Goal: Information Seeking & Learning: Learn about a topic

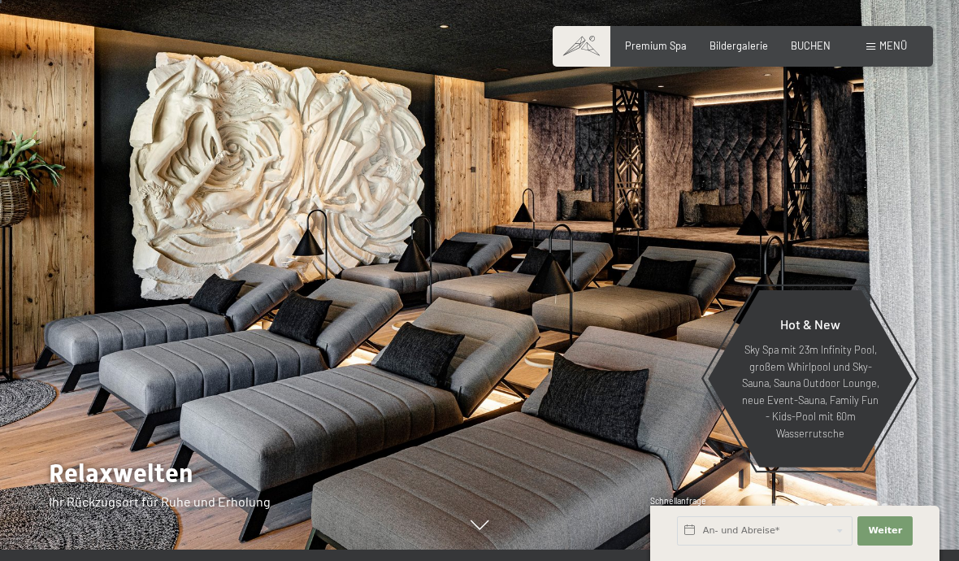
scroll to position [13, 0]
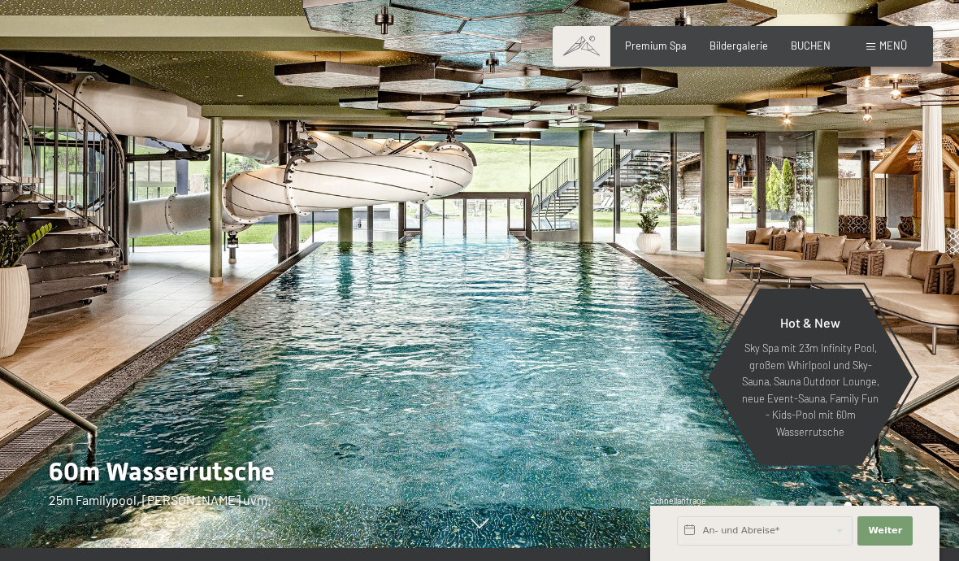
click at [735, 42] on span "Bildergalerie" at bounding box center [739, 45] width 59 height 13
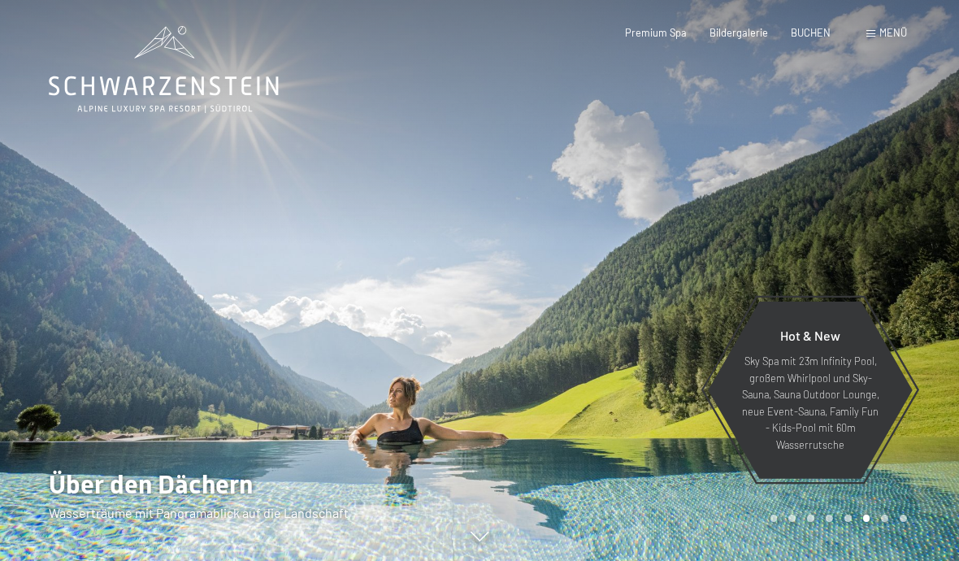
click at [900, 34] on span "Menü" at bounding box center [893, 32] width 28 height 13
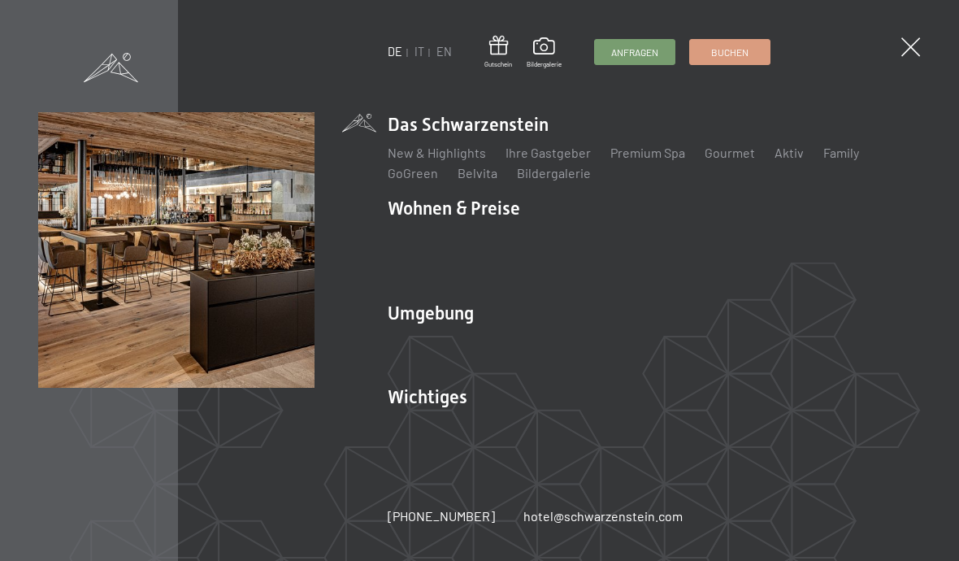
click at [453, 149] on link "New & Highlights" at bounding box center [437, 152] width 98 height 15
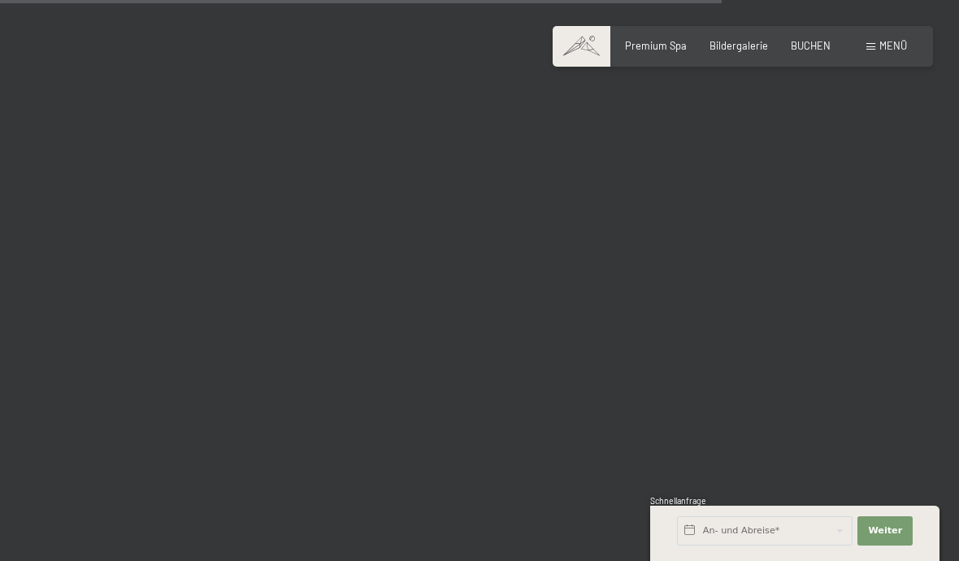
scroll to position [10262, 0]
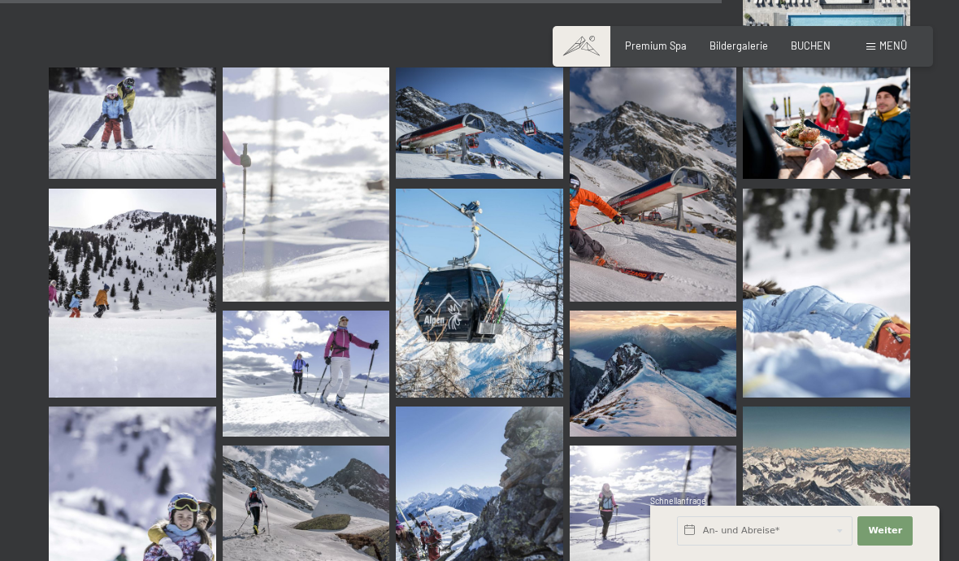
click at [890, 47] on span "Menü" at bounding box center [893, 45] width 28 height 13
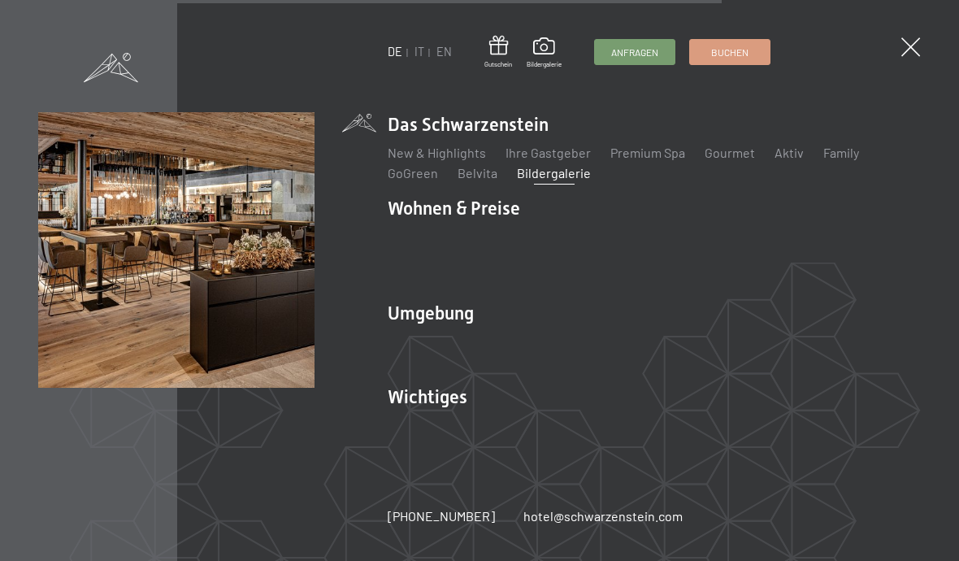
click at [523, 175] on link "Bildergalerie" at bounding box center [554, 172] width 74 height 15
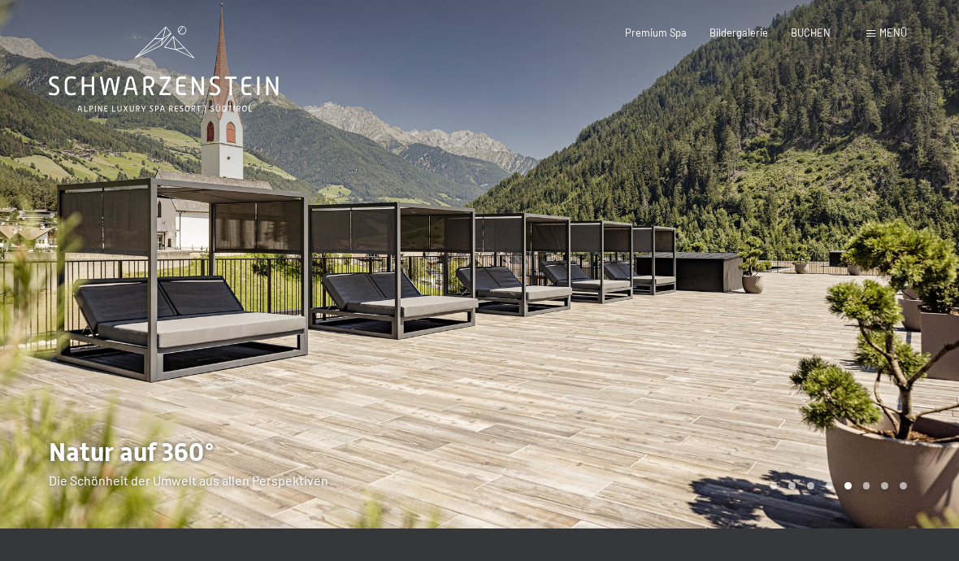
click at [888, 33] on span "Menü" at bounding box center [893, 32] width 28 height 13
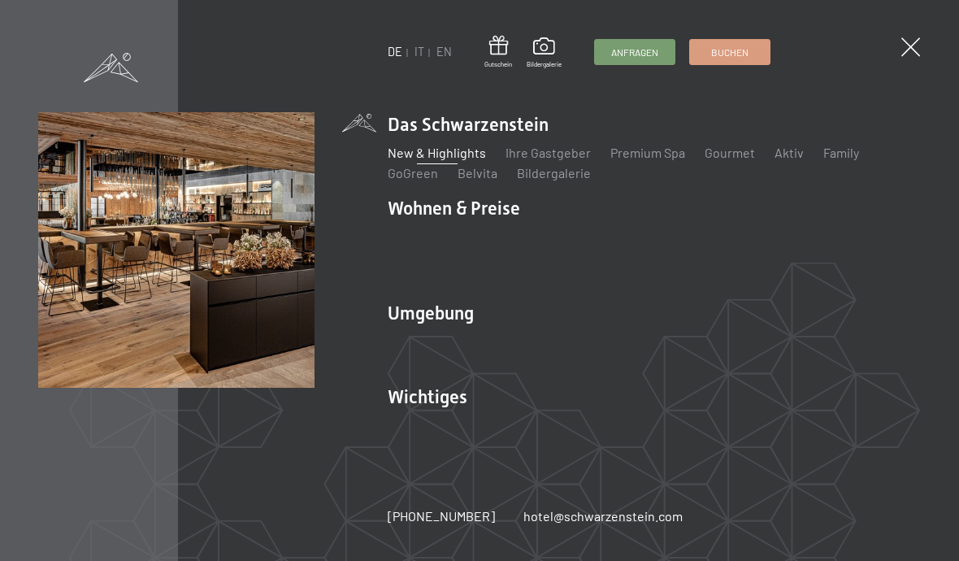
click at [564, 155] on link "Ihre Gastgeber" at bounding box center [548, 152] width 85 height 15
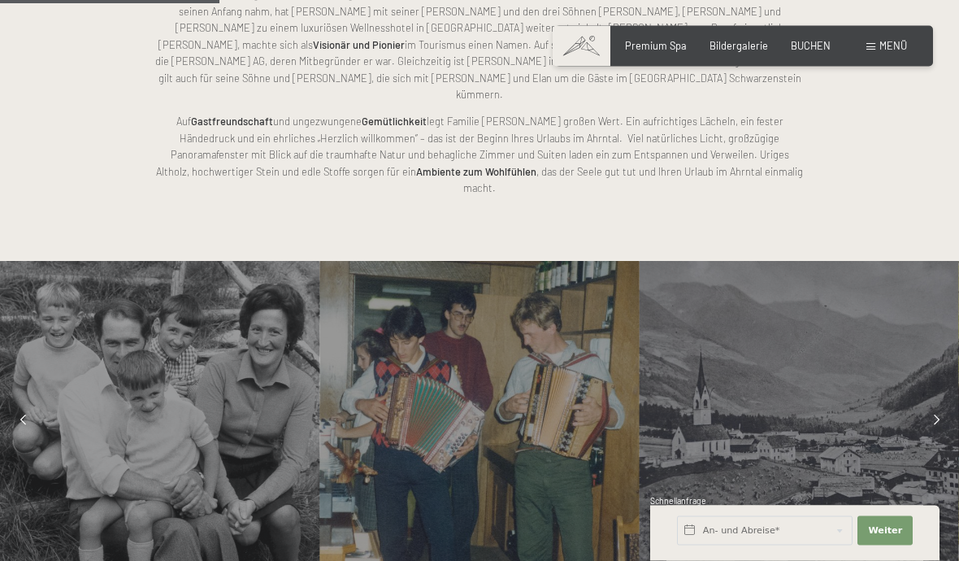
scroll to position [1066, 0]
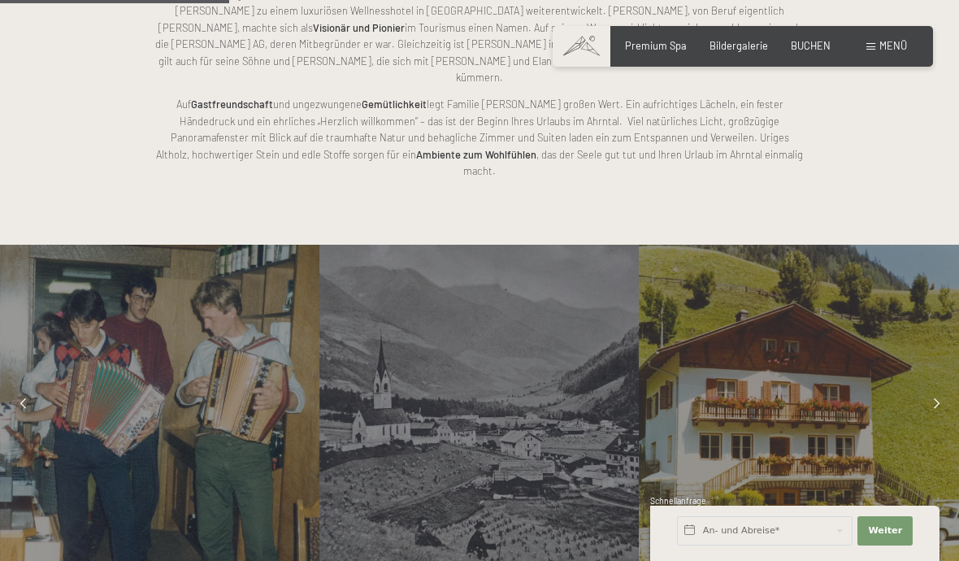
click at [939, 399] on icon at bounding box center [937, 404] width 6 height 11
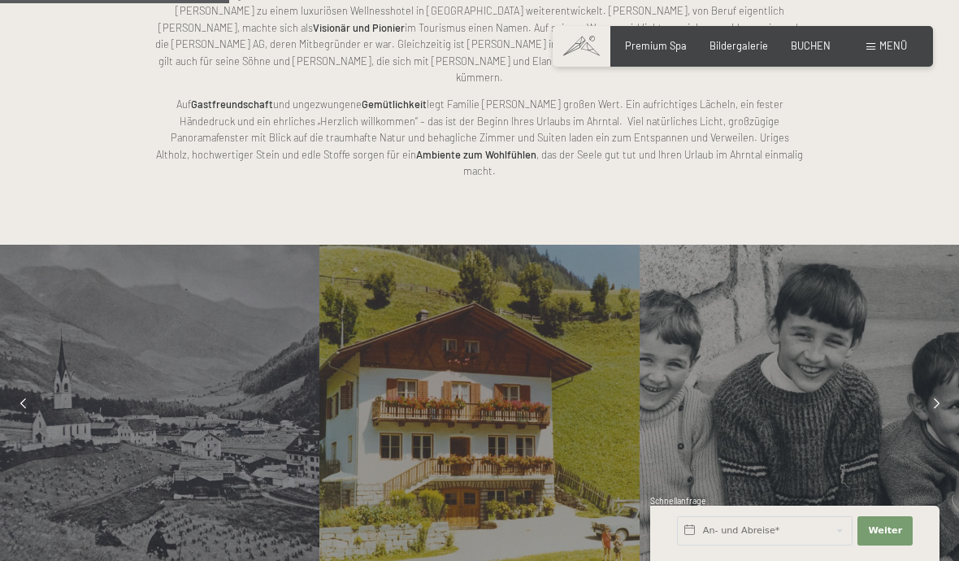
click at [934, 399] on icon at bounding box center [937, 404] width 6 height 11
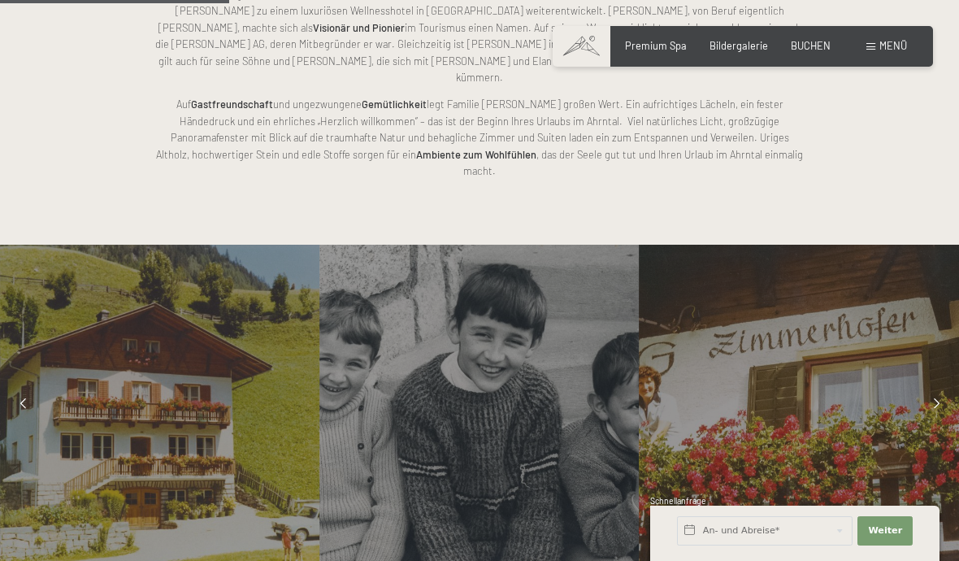
click at [936, 399] on icon at bounding box center [937, 404] width 6 height 11
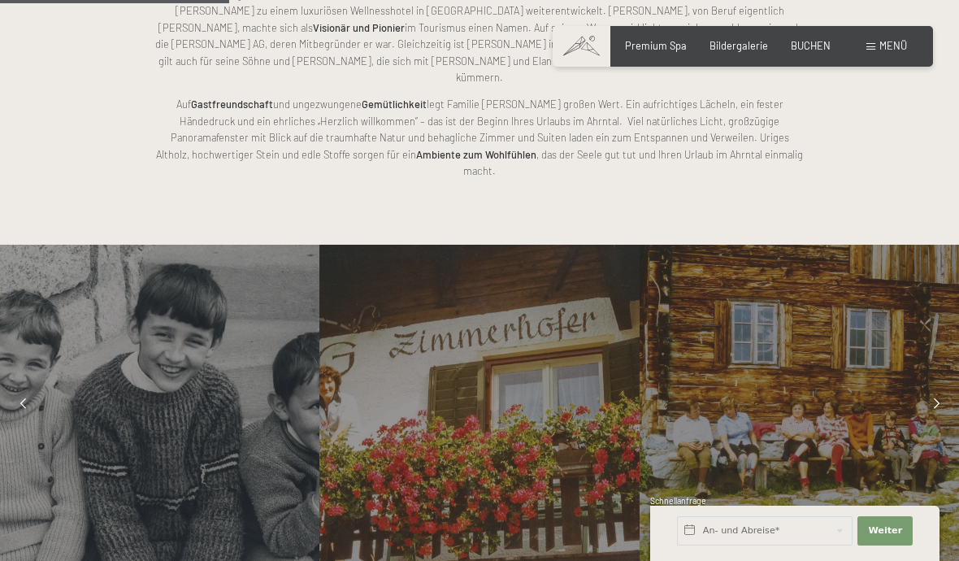
click at [938, 399] on icon at bounding box center [937, 404] width 6 height 11
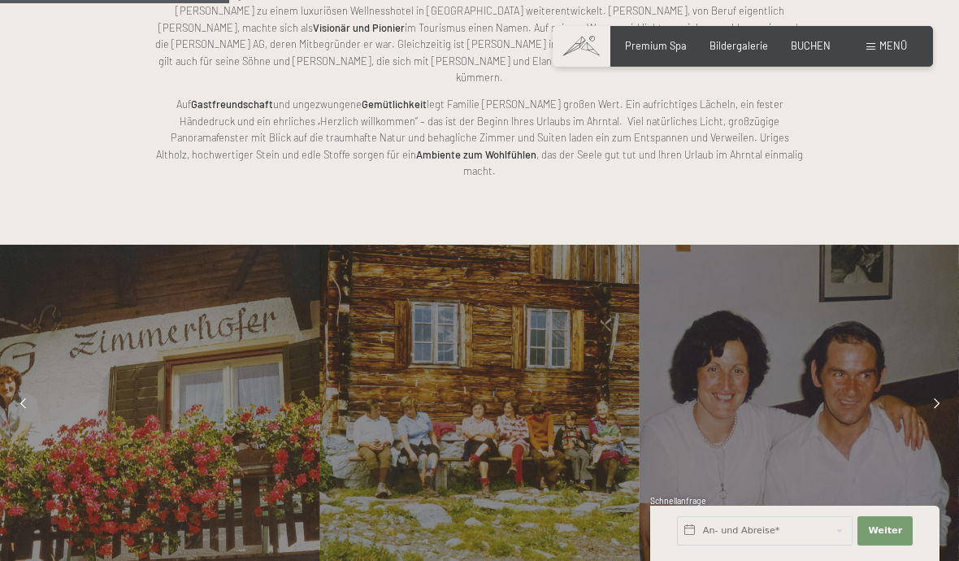
click at [932, 388] on div at bounding box center [936, 404] width 33 height 33
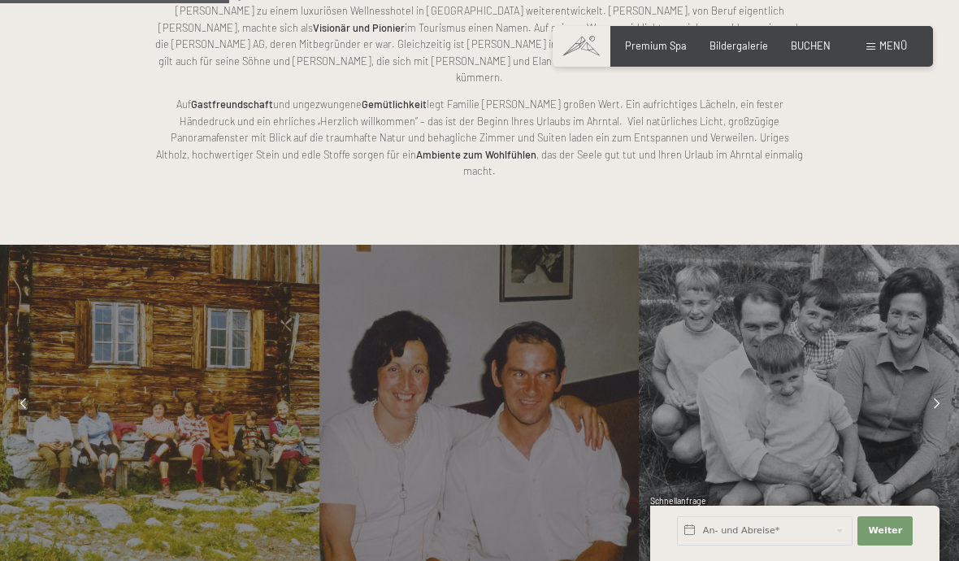
click at [937, 388] on div at bounding box center [936, 404] width 33 height 33
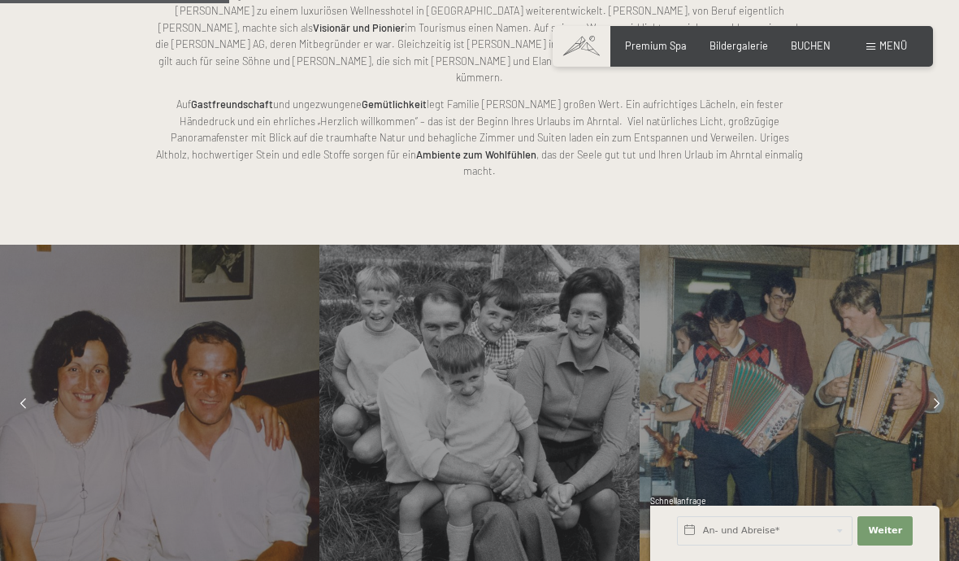
click at [934, 399] on icon at bounding box center [937, 404] width 6 height 11
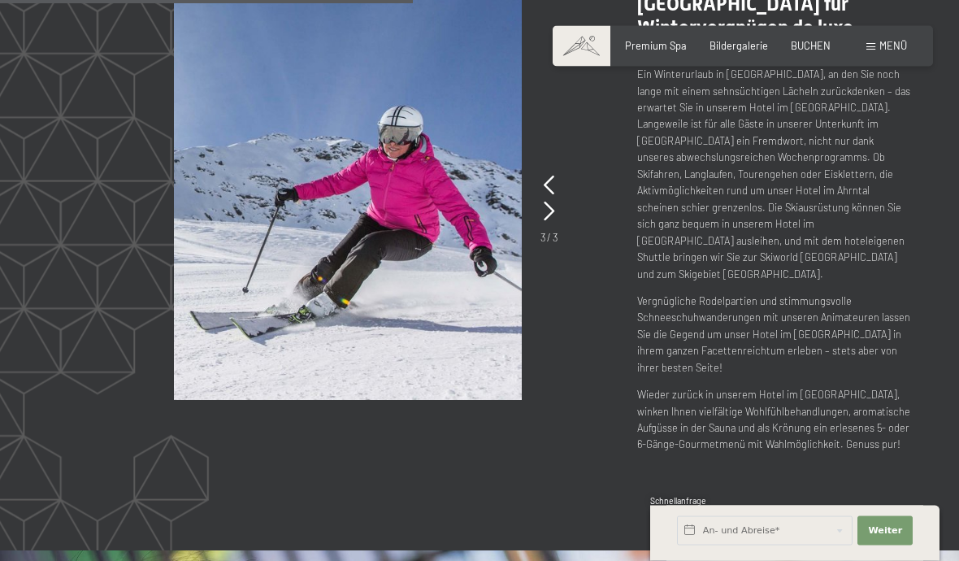
scroll to position [1804, 0]
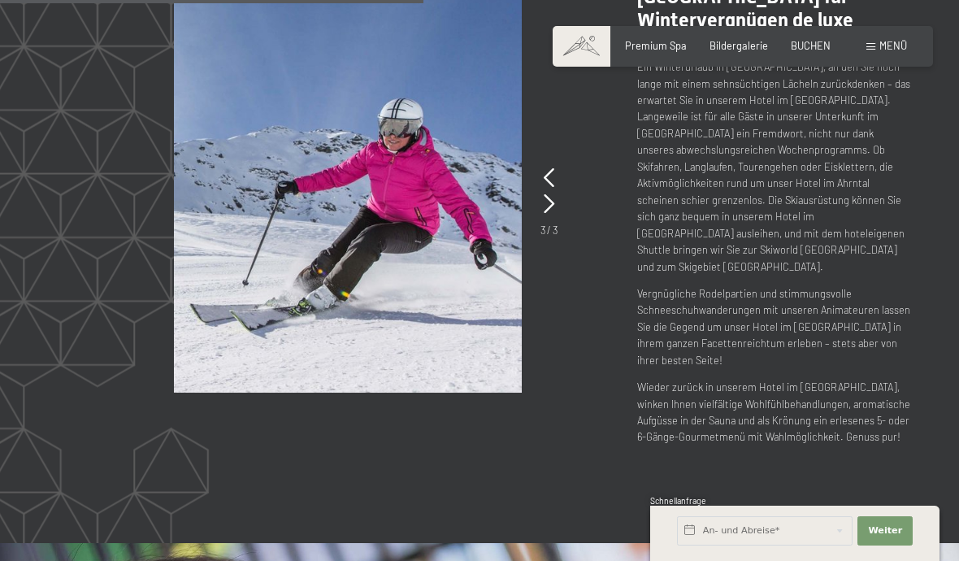
click at [545, 168] on icon at bounding box center [549, 178] width 11 height 20
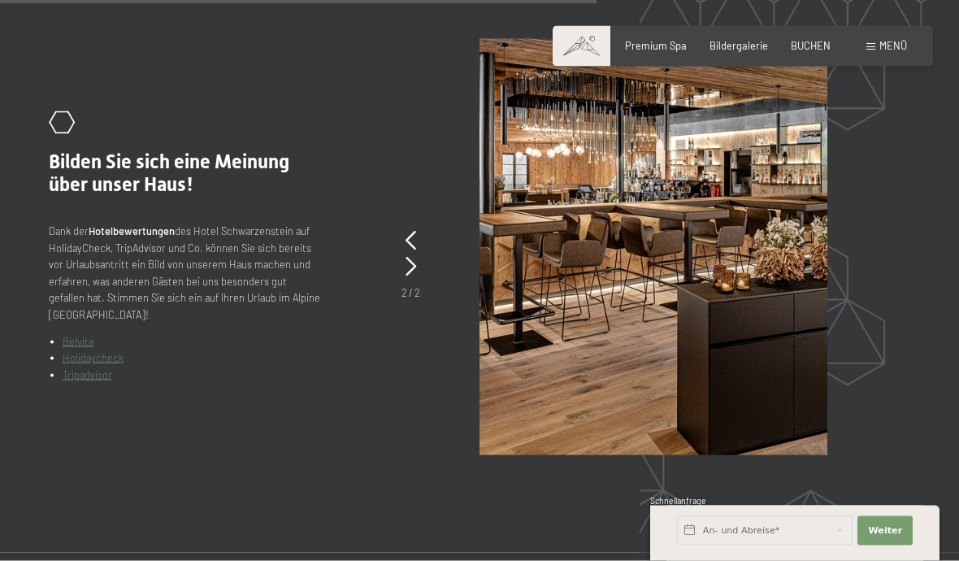
scroll to position [2711, 0]
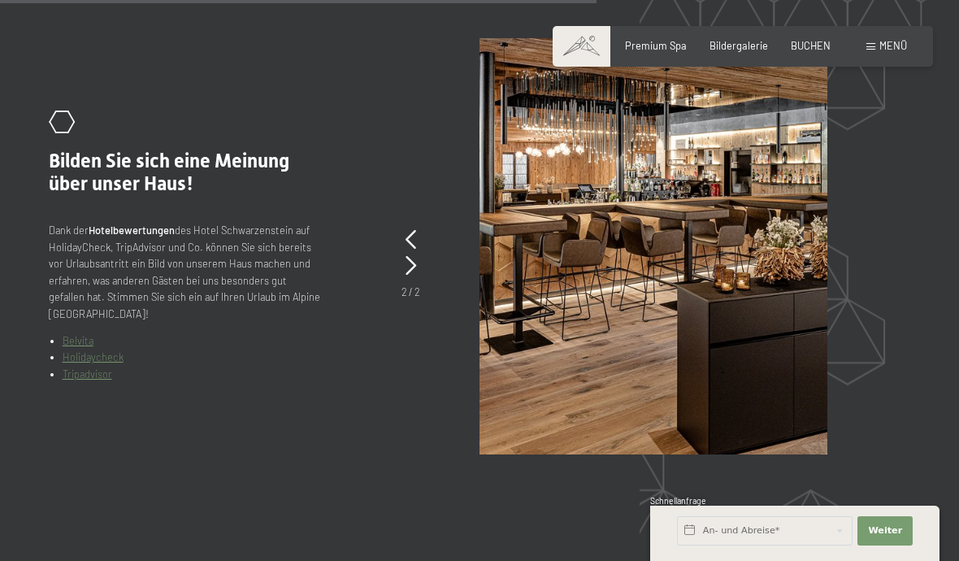
click at [871, 54] on div "Buchen Anfragen Premium Spa Bildergalerie BUCHEN Menü DE IT EN Gutschein Bilder…" at bounding box center [743, 46] width 328 height 15
click at [892, 51] on span "Menü" at bounding box center [893, 45] width 28 height 13
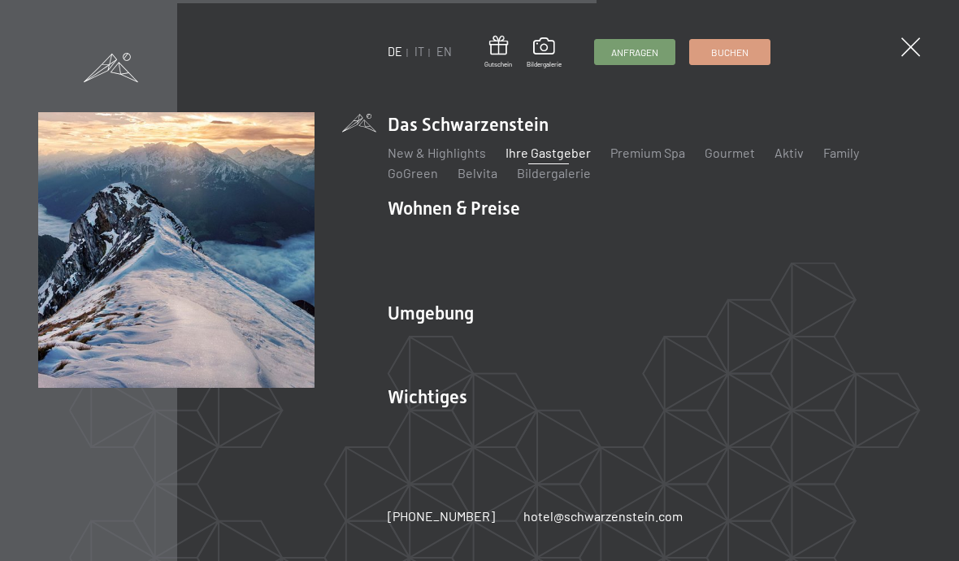
click at [757, 340] on link "Sehenswürdigkeiten" at bounding box center [804, 340] width 119 height 15
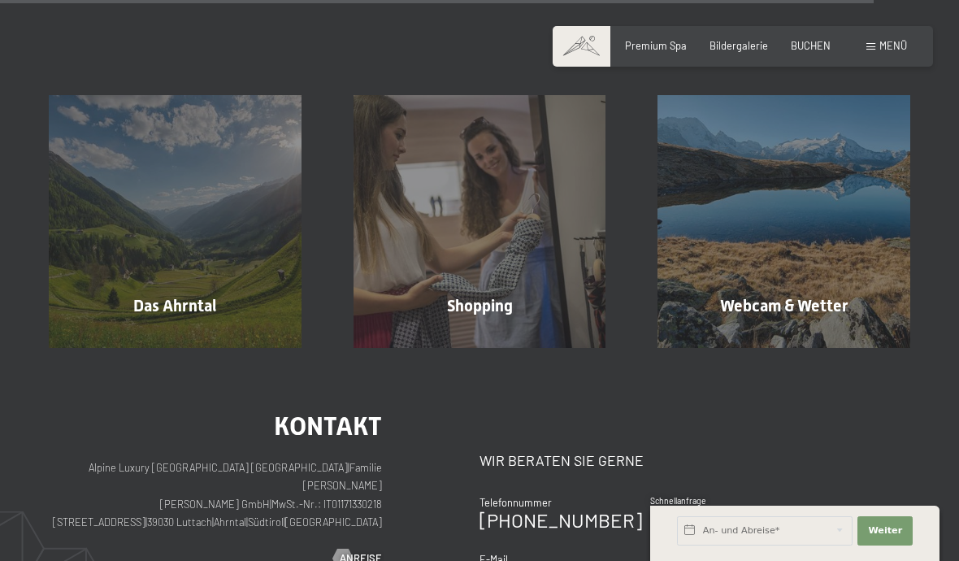
scroll to position [3307, 0]
click at [915, 194] on div "Webcam & Wetter Mehr erfahren" at bounding box center [784, 220] width 305 height 253
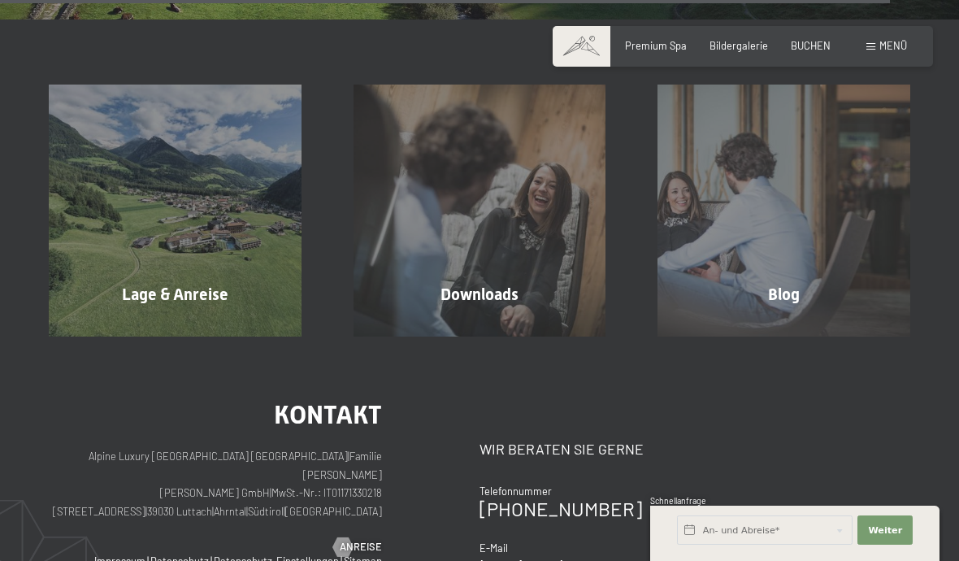
scroll to position [4204, 0]
click at [202, 223] on div "Lage & Anreise Mehr erfahren" at bounding box center [175, 210] width 305 height 253
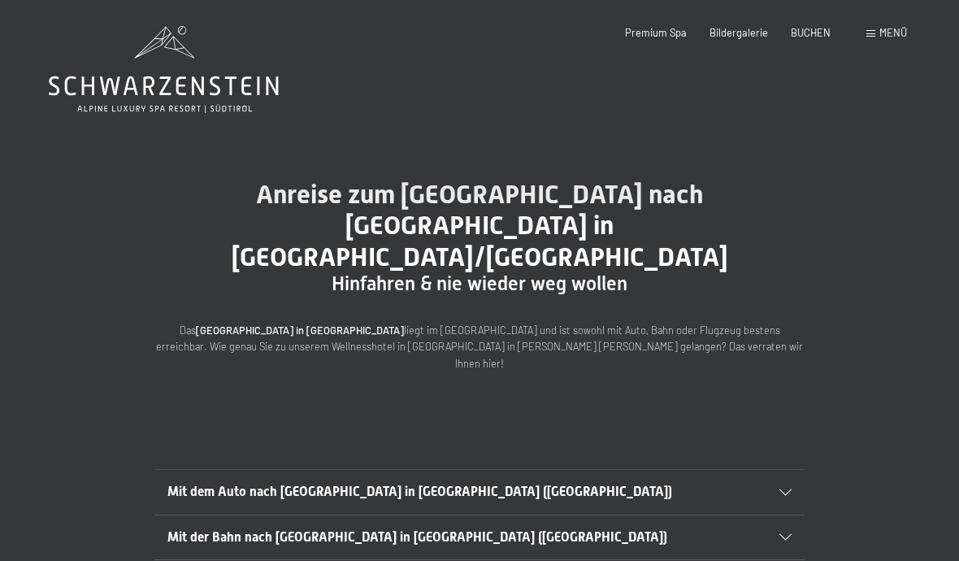
click at [772, 489] on div at bounding box center [777, 492] width 28 height 7
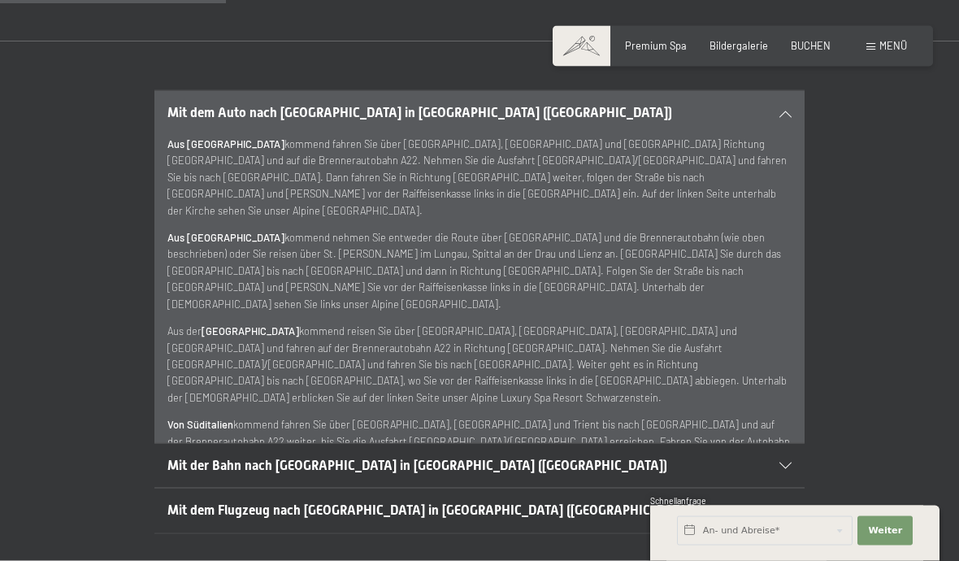
scroll to position [380, 0]
click at [780, 462] on icon at bounding box center [786, 465] width 12 height 7
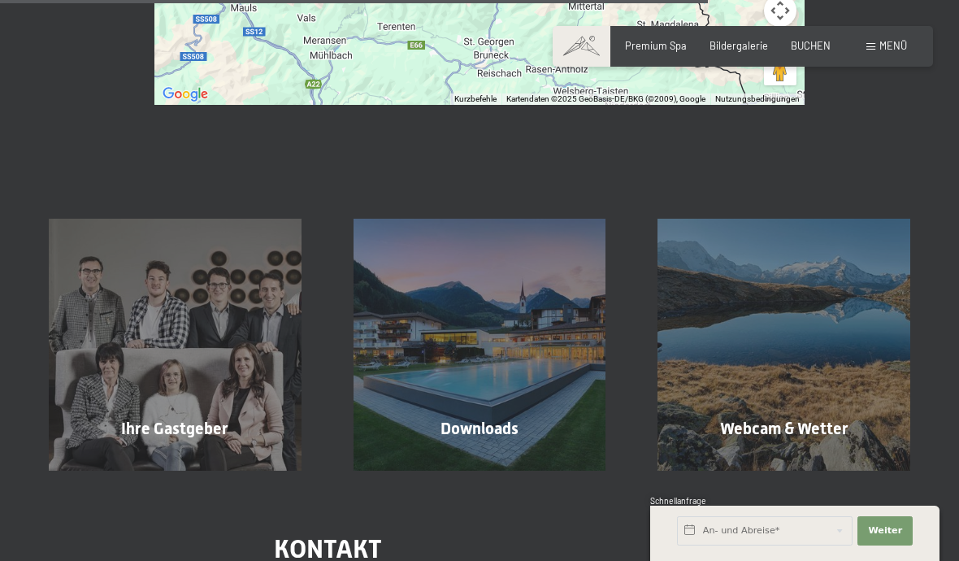
scroll to position [1173, 0]
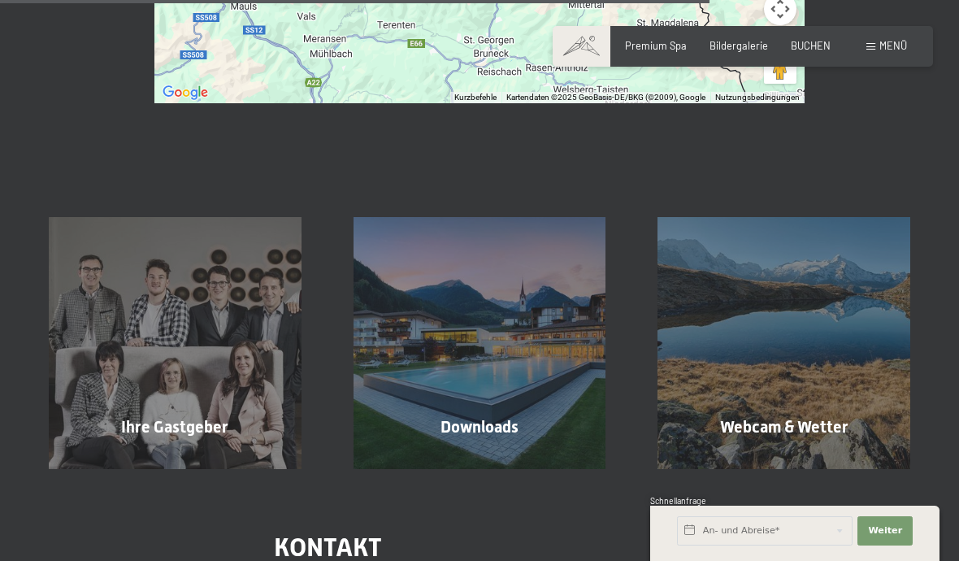
click at [211, 288] on div "Ihre Gastgeber Mehr erfahren" at bounding box center [175, 343] width 305 height 253
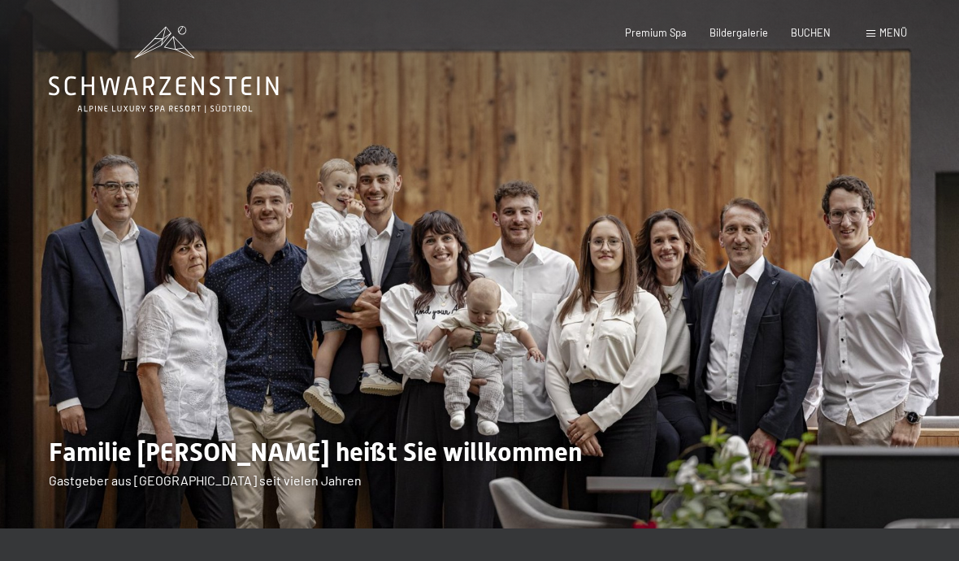
click at [884, 27] on span "Menü" at bounding box center [893, 32] width 28 height 13
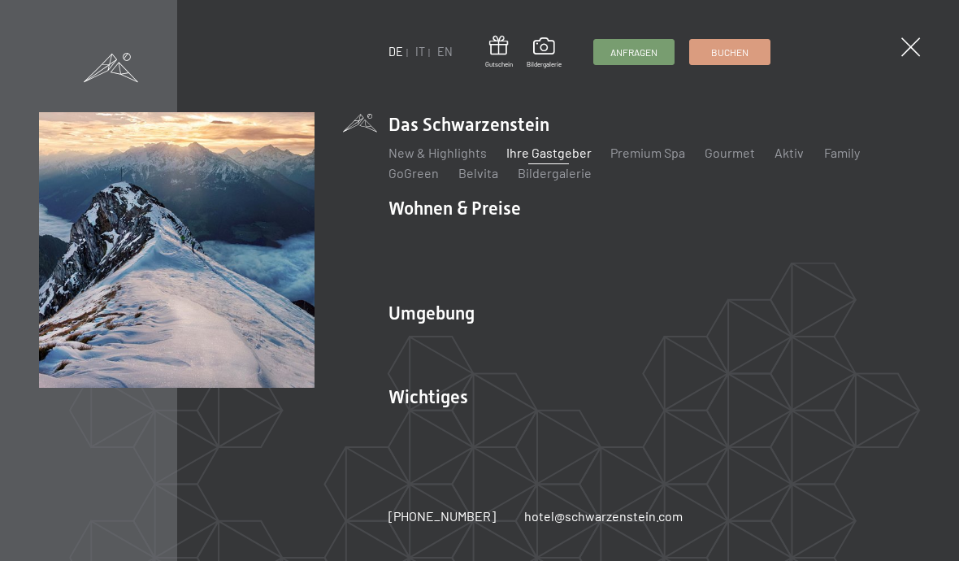
click at [748, 342] on link "Sehenswürdigkeiten" at bounding box center [804, 340] width 119 height 15
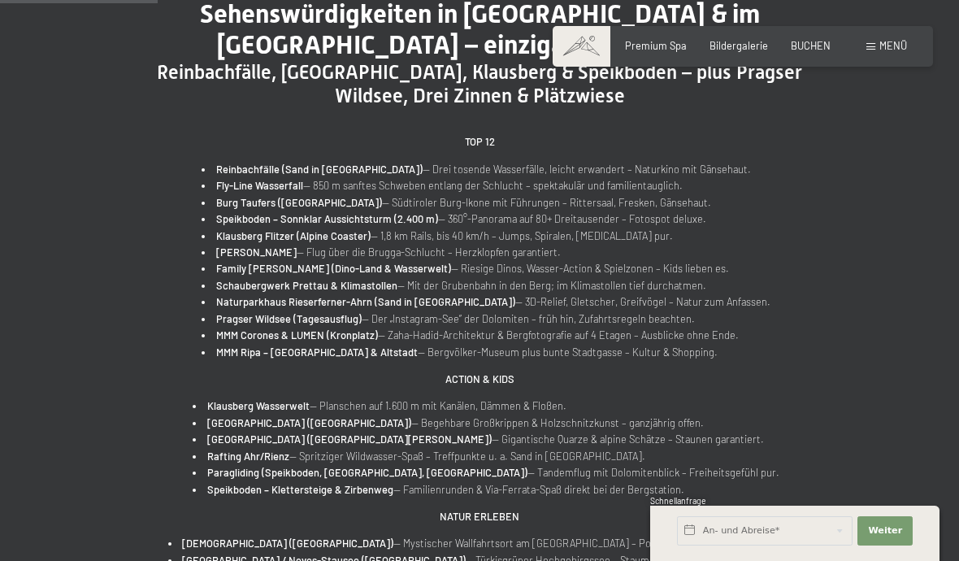
scroll to position [593, 0]
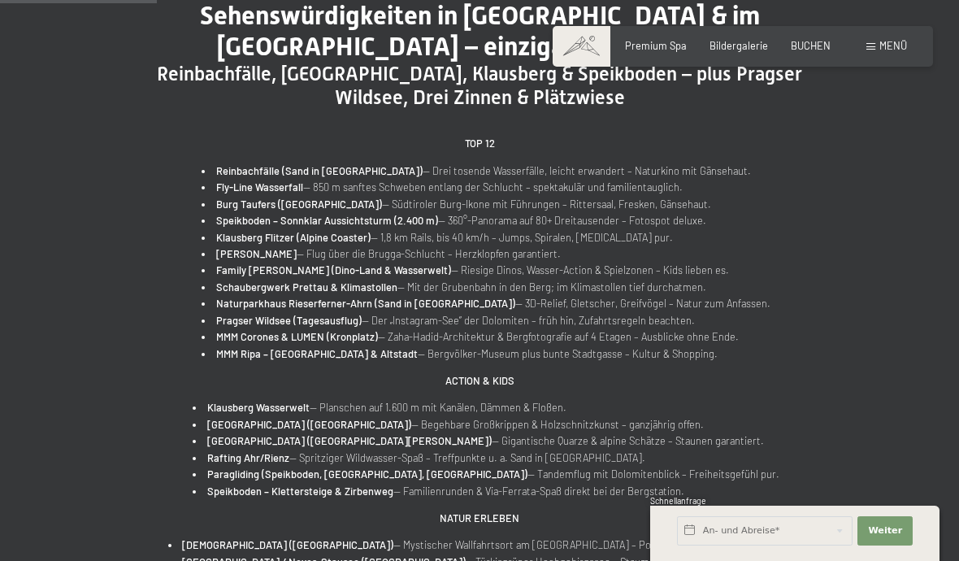
click at [385, 324] on li "Pragser Wildsee (Tagesausflug) — Der „Instagram-See“ der Dolomiten – früh hin, …" at bounding box center [486, 320] width 569 height 16
click at [352, 221] on strong "Speikboden – Sonnklar Aussichtsturm (2.400 m)" at bounding box center [327, 220] width 222 height 13
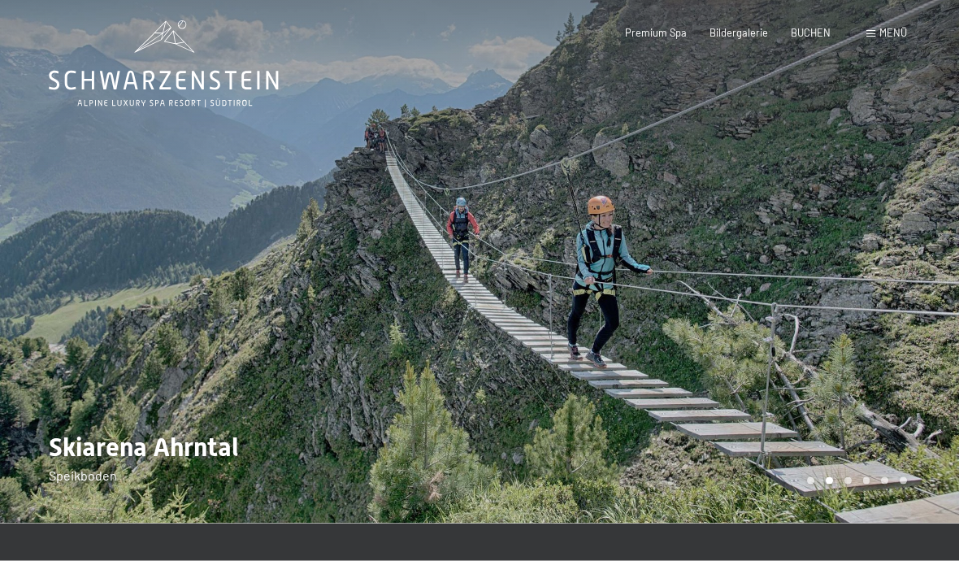
scroll to position [0, 0]
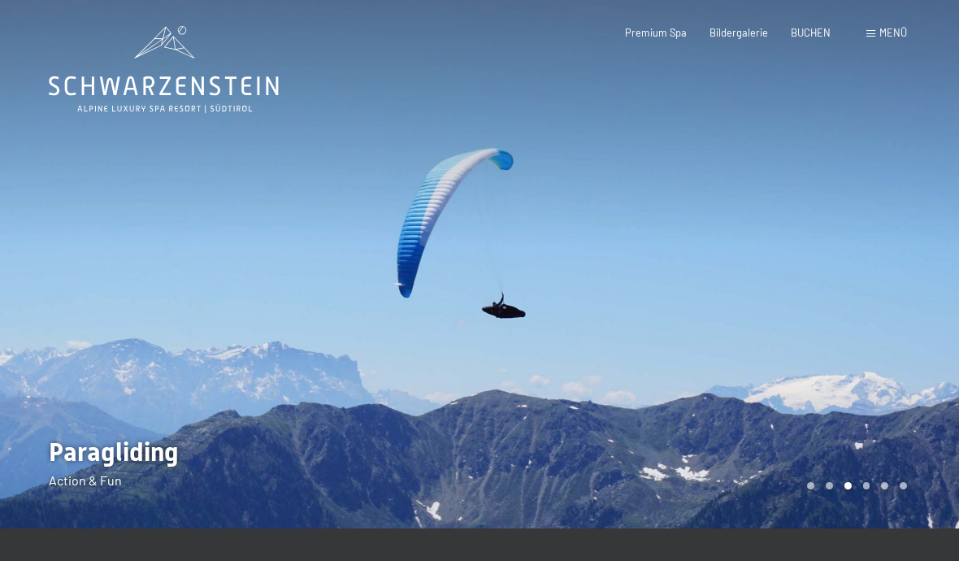
click at [896, 33] on span "Menü" at bounding box center [893, 32] width 28 height 13
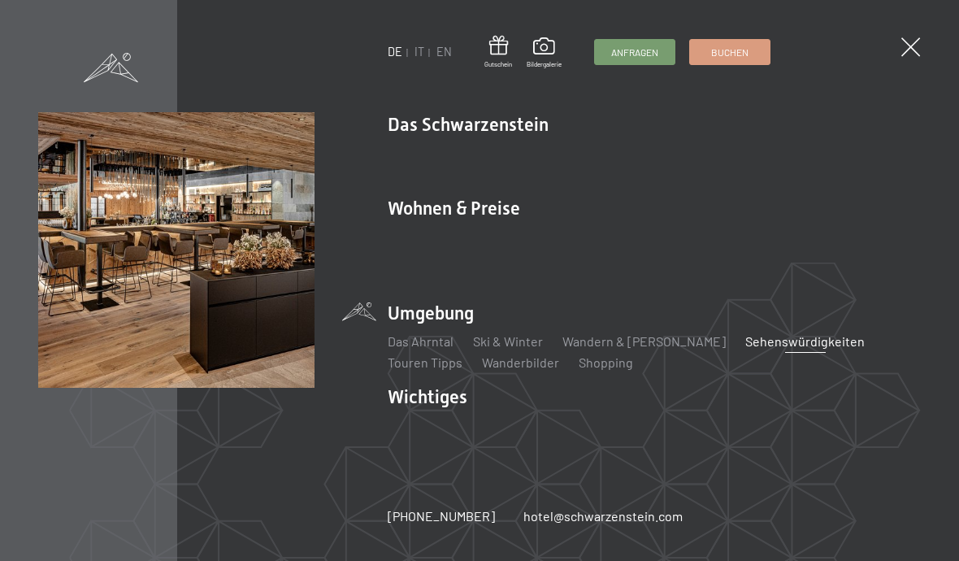
click at [450, 153] on link "New & Highlights" at bounding box center [437, 152] width 98 height 15
